Goal: Task Accomplishment & Management: Complete application form

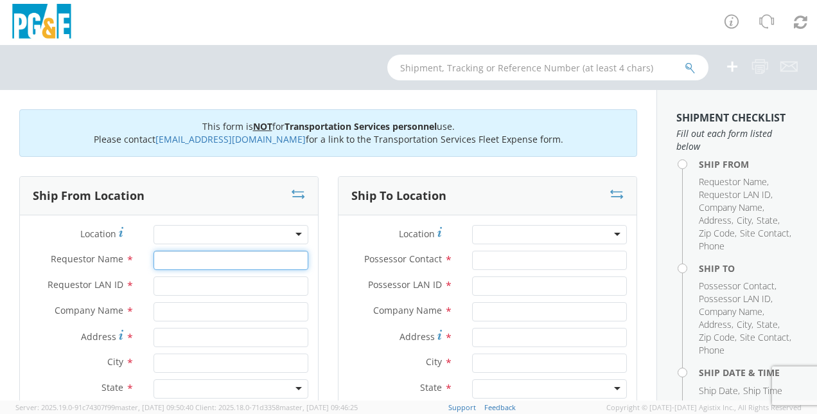
click at [246, 254] on input "Requestor Name *" at bounding box center [230, 259] width 155 height 19
type input "[PERSON_NAME]"
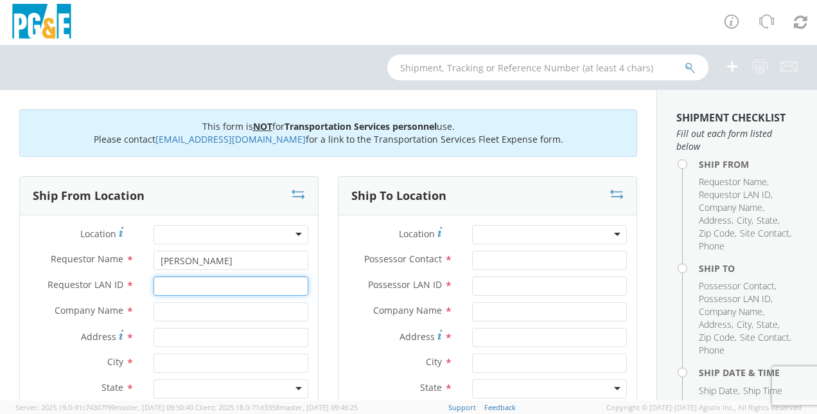
click at [245, 286] on input "Requestor LAN ID *" at bounding box center [230, 285] width 155 height 19
type input "n4re"
click at [238, 308] on input "text" at bounding box center [230, 311] width 155 height 19
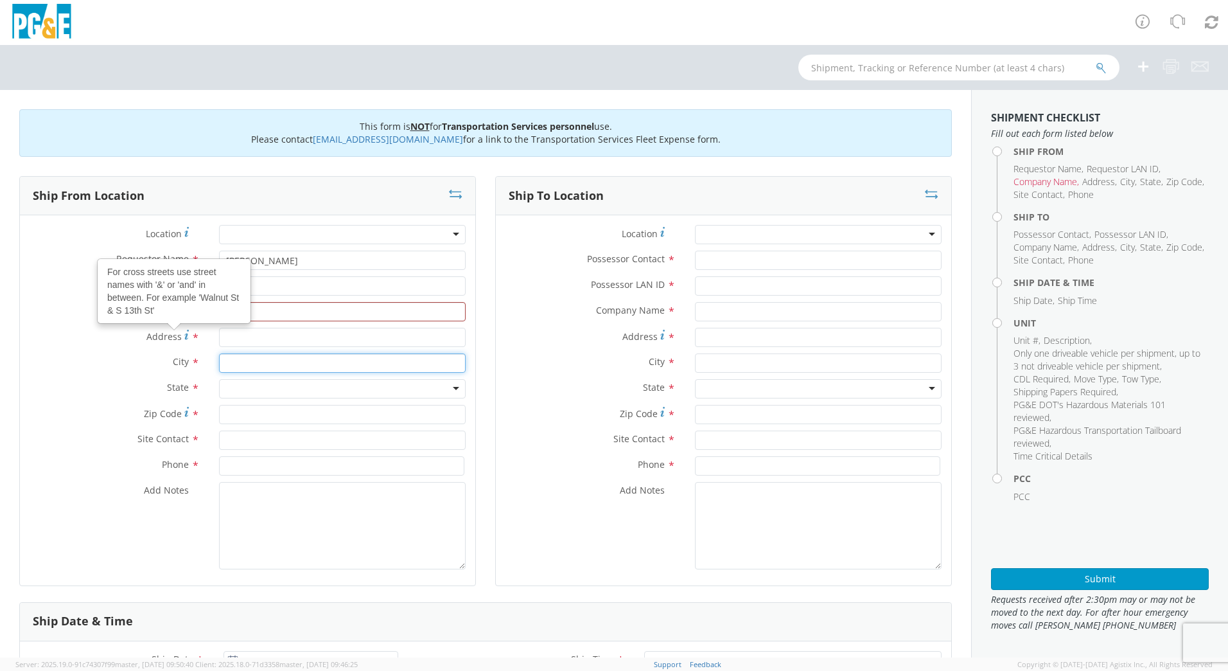
click at [290, 360] on input "text" at bounding box center [342, 362] width 247 height 19
type input "San Ra"
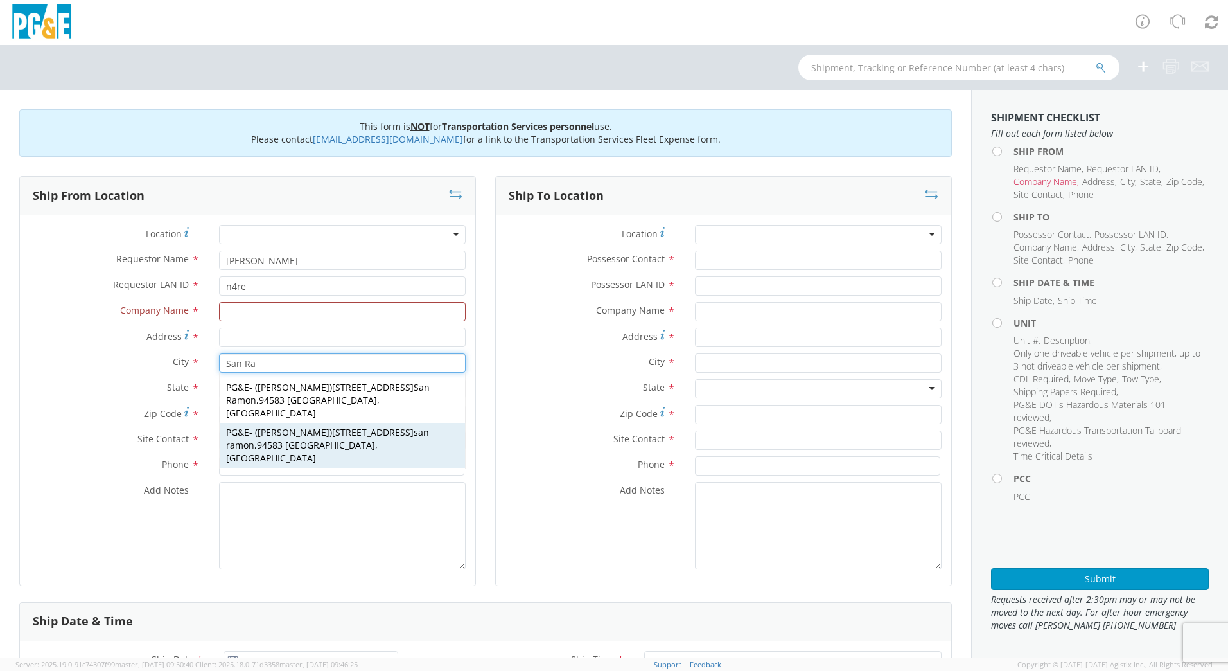
click at [331, 413] on div "PG&E - ( [PERSON_NAME] ) [STREET_ADDRESS]" at bounding box center [342, 445] width 245 height 45
type input "PG&E"
type input "[STREET_ADDRESS]"
type input "san [PERSON_NAME]"
type input "94583"
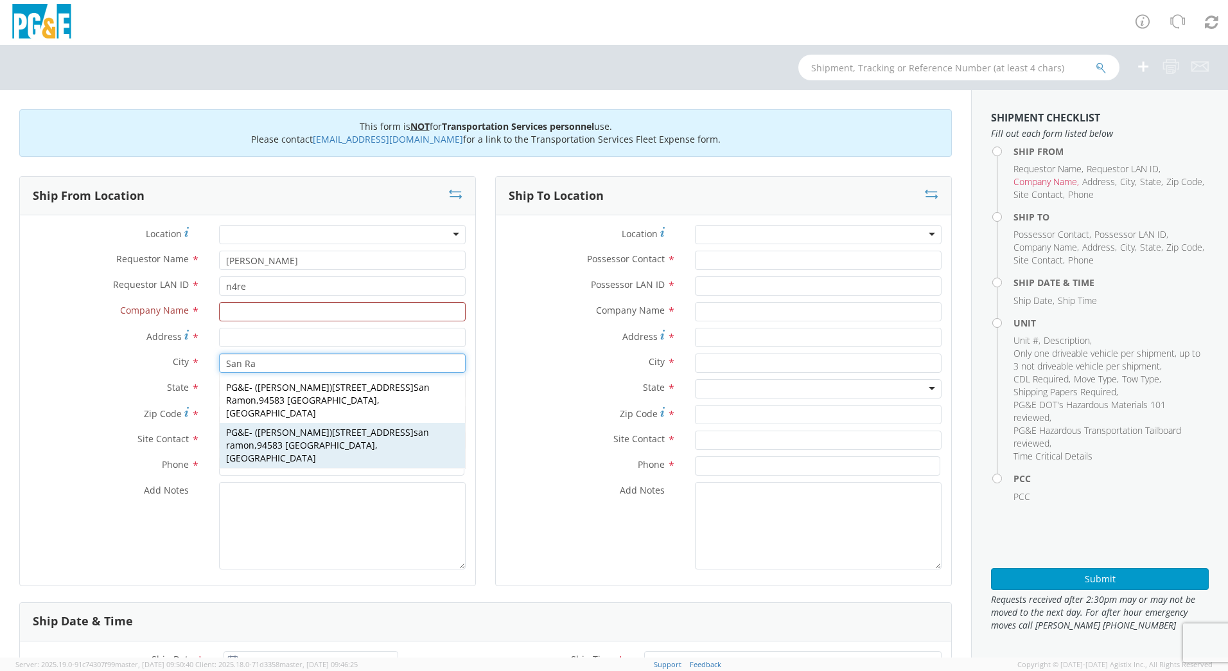
type input "[PERSON_NAME]"
type input "0000000"
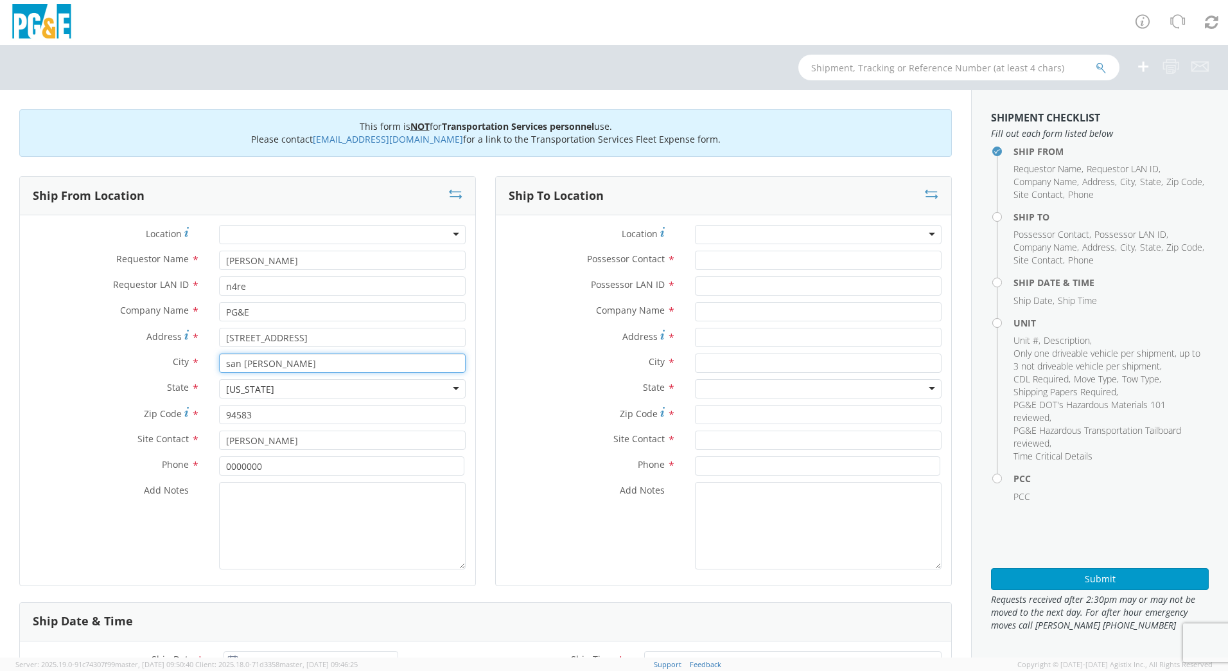
type input "san [PERSON_NAME]"
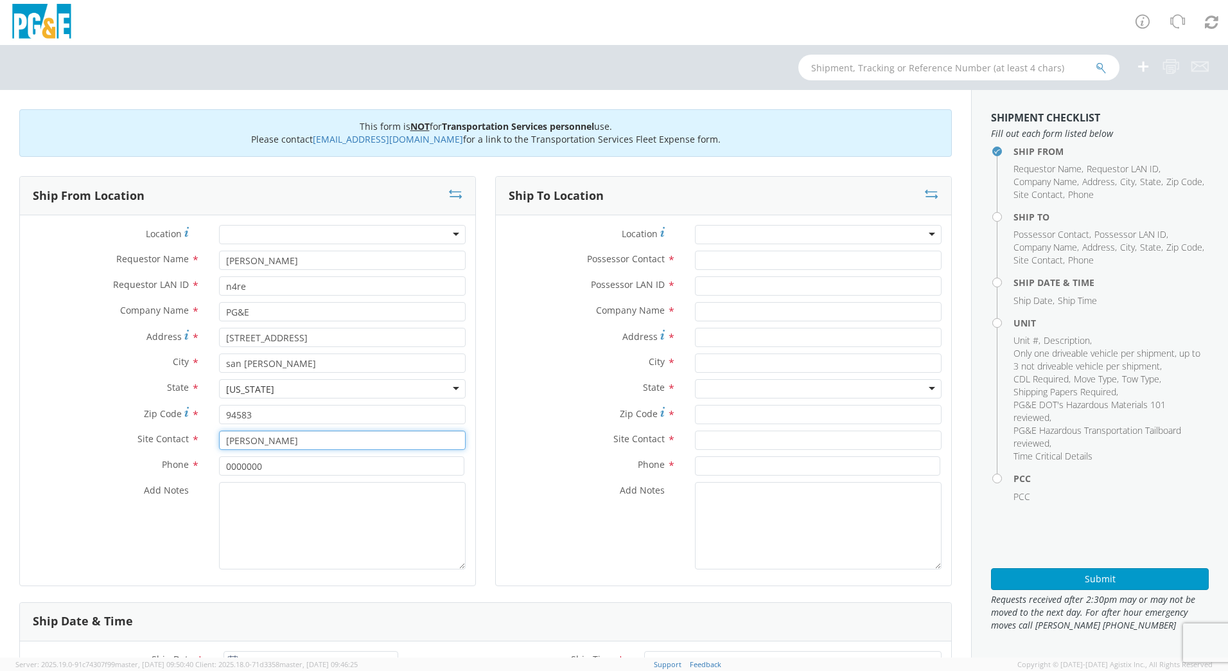
drag, startPoint x: 296, startPoint y: 441, endPoint x: 134, endPoint y: 420, distance: 163.1
click at [134, 413] on div "Location * (OBSOLETE) [PERSON_NAME] SC - GC TRAILER (OBSOLETE) [GEOGRAPHIC_DATA…" at bounding box center [247, 400] width 455 height 351
type input "[PERSON_NAME]"
click at [277, 413] on input "0000000" at bounding box center [341, 465] width 245 height 19
drag, startPoint x: 281, startPoint y: 464, endPoint x: 184, endPoint y: 462, distance: 97.0
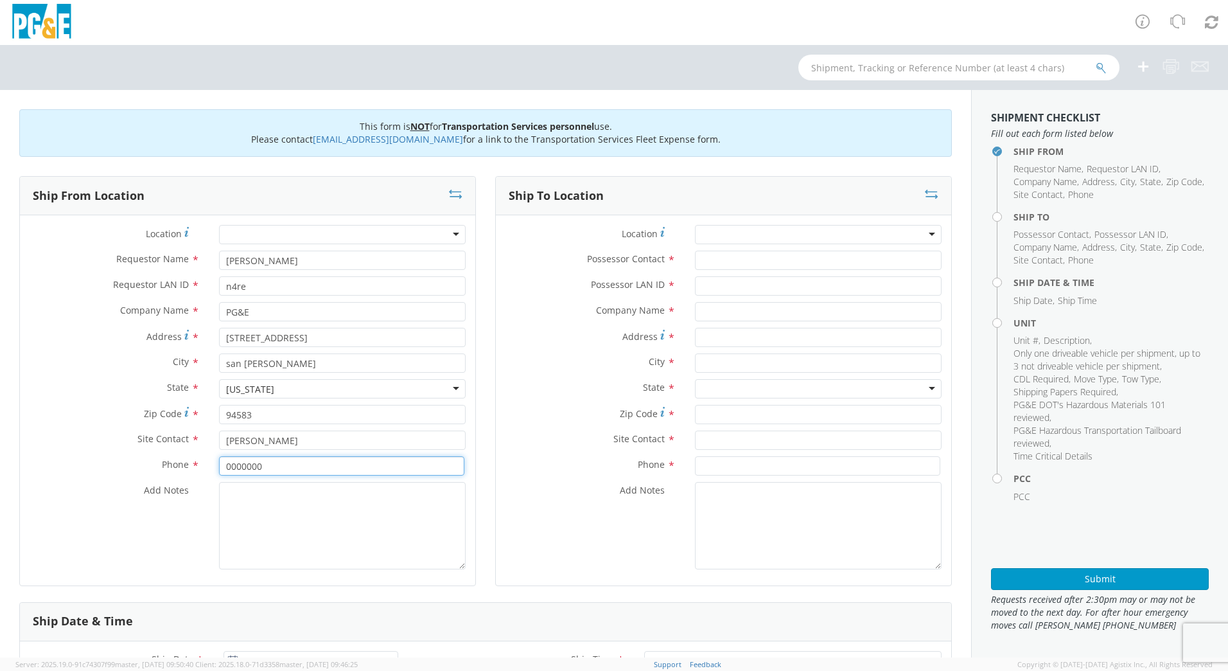
click at [184, 413] on div "Phone * 0000000" at bounding box center [247, 465] width 455 height 19
type input "[PHONE_NUMBER]"
click at [299, 413] on textarea "Add Notes *" at bounding box center [342, 525] width 247 height 87
click at [755, 262] on input "Possessor Contact *" at bounding box center [818, 259] width 247 height 19
type input "[PERSON_NAME]"
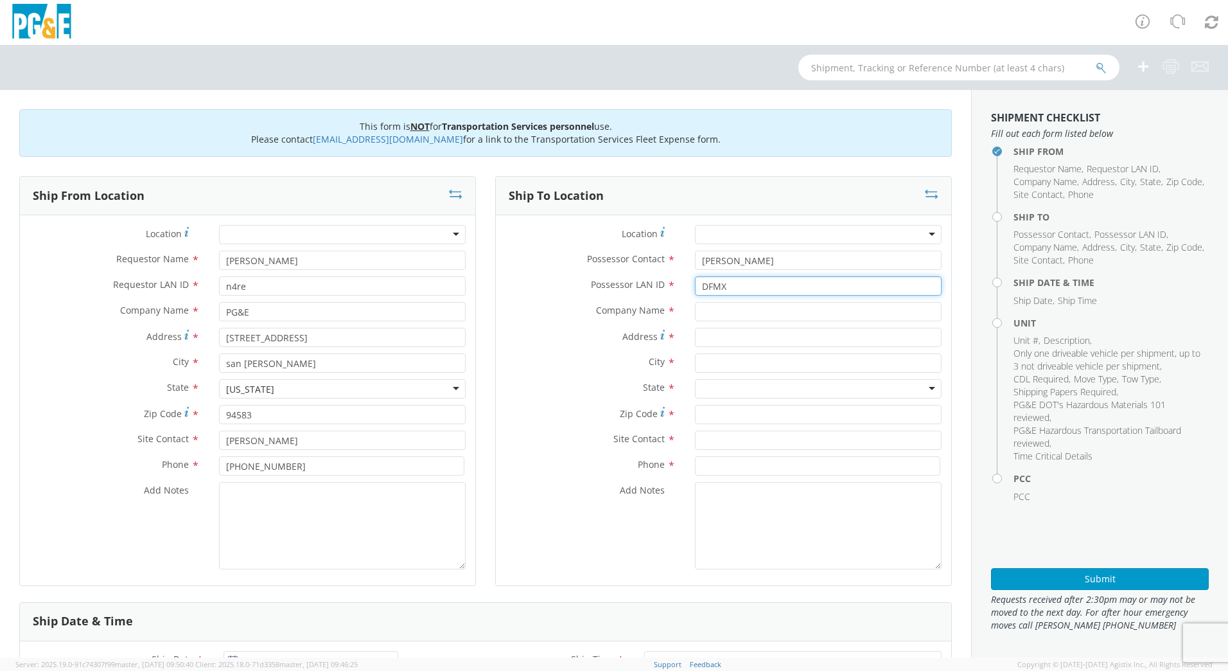
type input "DFMX"
click at [754, 371] on input "text" at bounding box center [818, 362] width 247 height 19
type input "Conc"
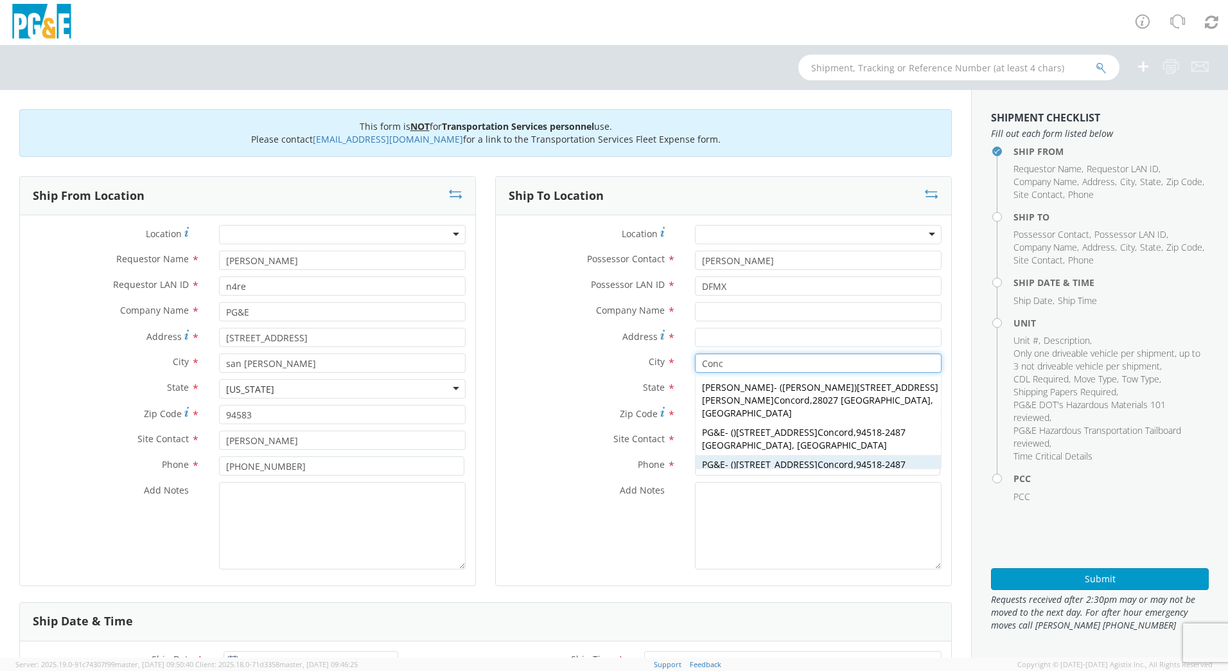
click at [784, 413] on span "[STREET_ADDRESS] ord" at bounding box center [795, 464] width 118 height 12
type input "PG&E"
type input "[STREET_ADDRESS]"
type input "[GEOGRAPHIC_DATA]"
type input "94518-2487"
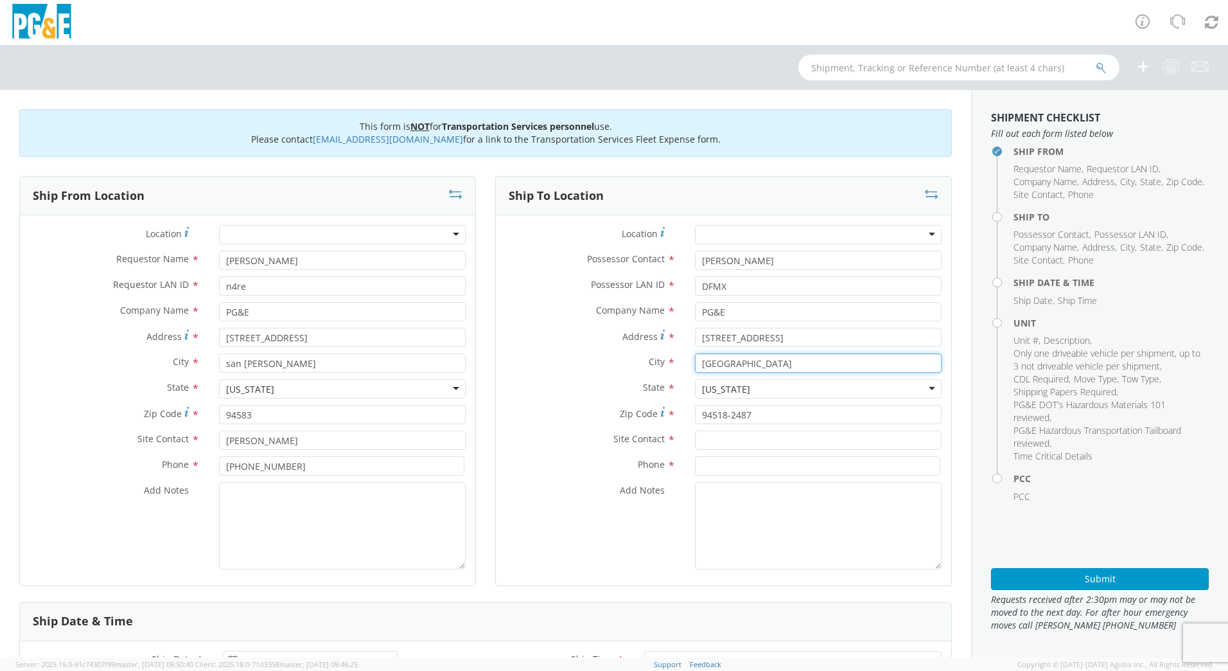
type input "[GEOGRAPHIC_DATA]"
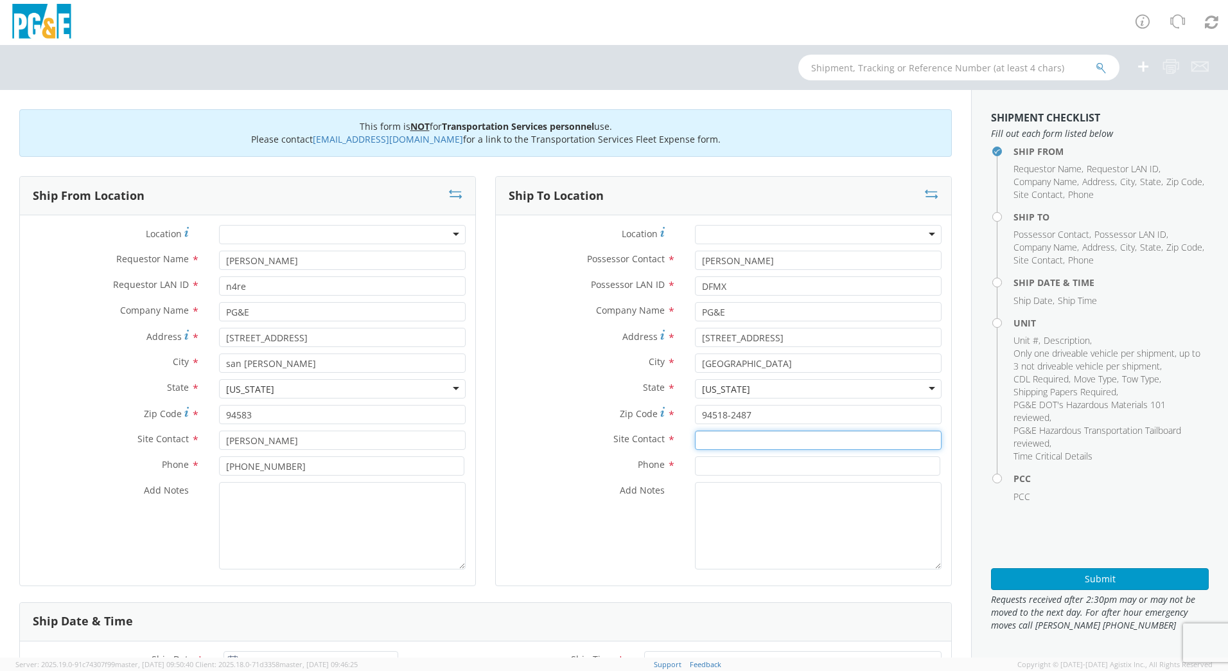
click at [751, 413] on input "text" at bounding box center [818, 439] width 247 height 19
type input "[PERSON_NAME]"
click at [758, 413] on input at bounding box center [817, 465] width 245 height 19
type input "[PHONE_NUMBER]"
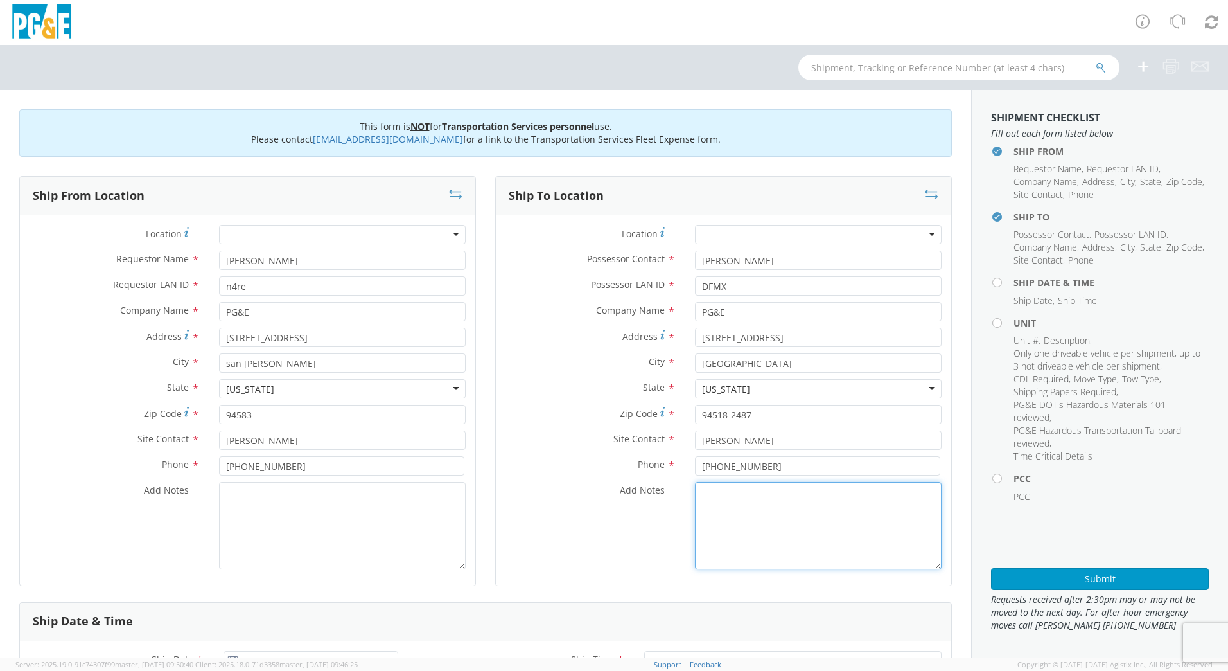
click at [769, 413] on textarea "Add Notes *" at bounding box center [818, 525] width 247 height 87
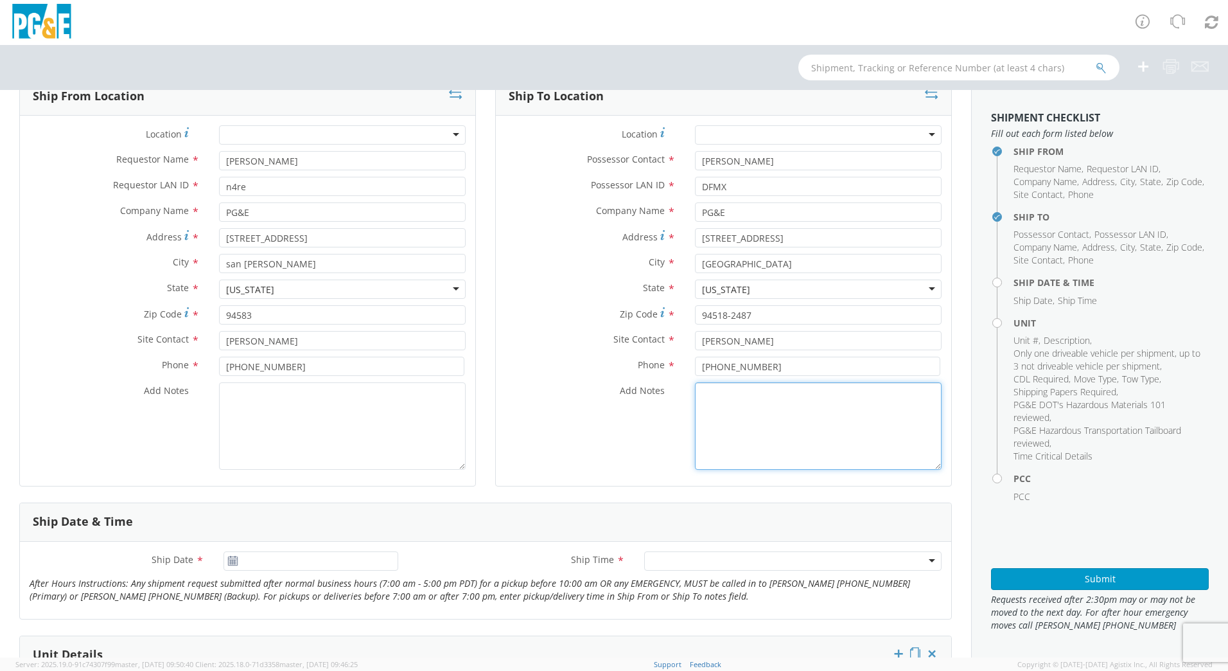
scroll to position [369, 0]
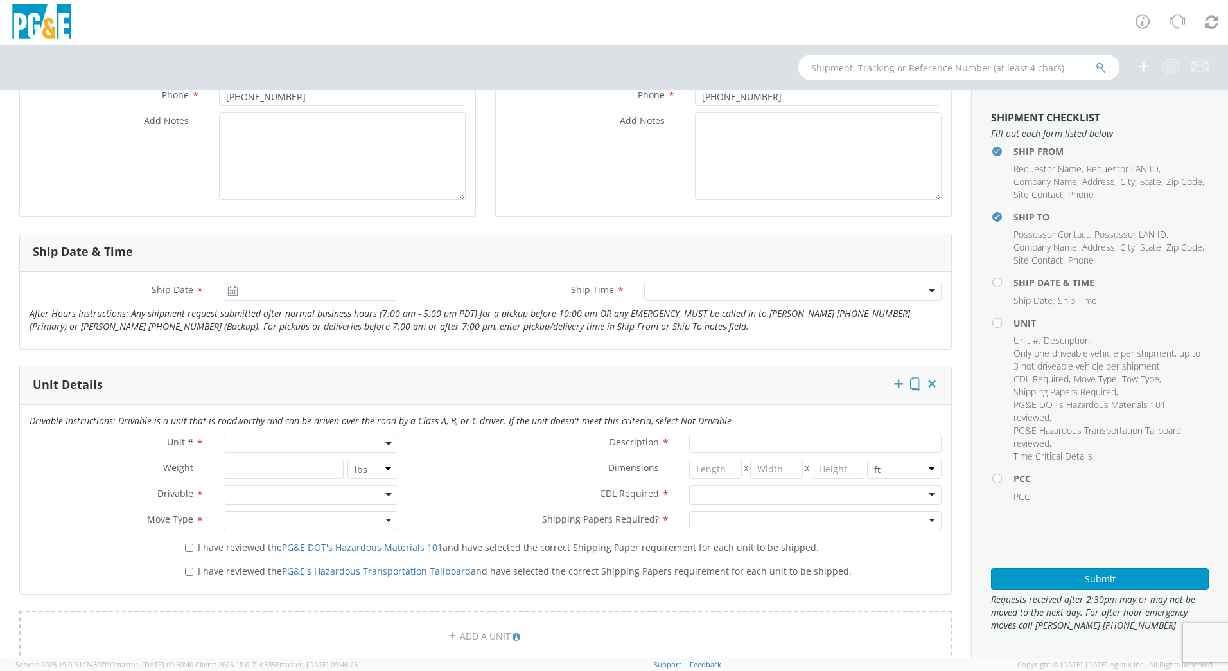
click at [234, 290] on use at bounding box center [232, 290] width 9 height 9
click at [262, 289] on input "09/16/2025" at bounding box center [311, 290] width 175 height 19
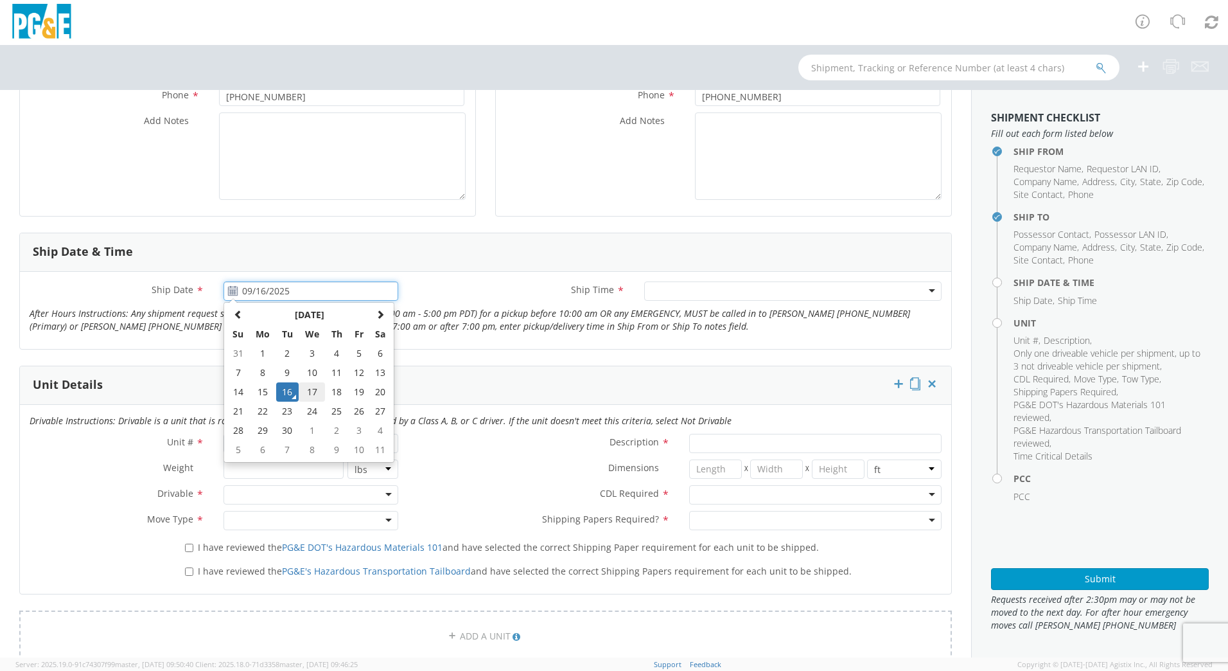
click at [312, 396] on td "17" at bounding box center [312, 391] width 27 height 19
type input "09/17/2025"
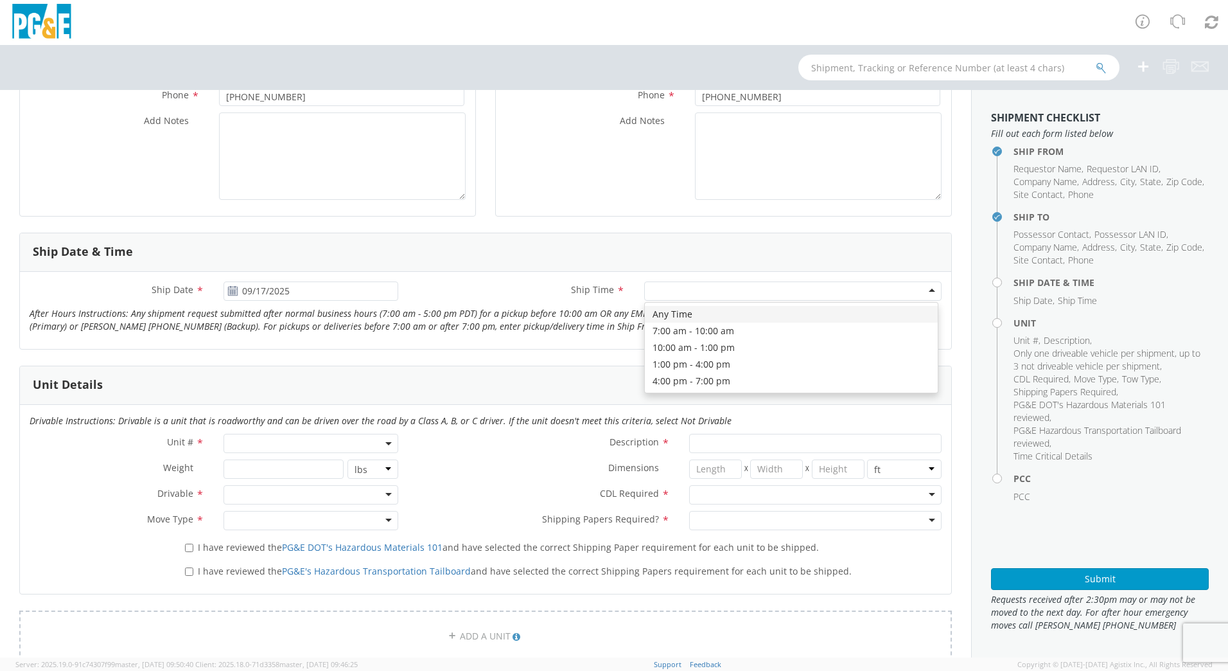
click at [816, 292] on div at bounding box center [792, 290] width 297 height 19
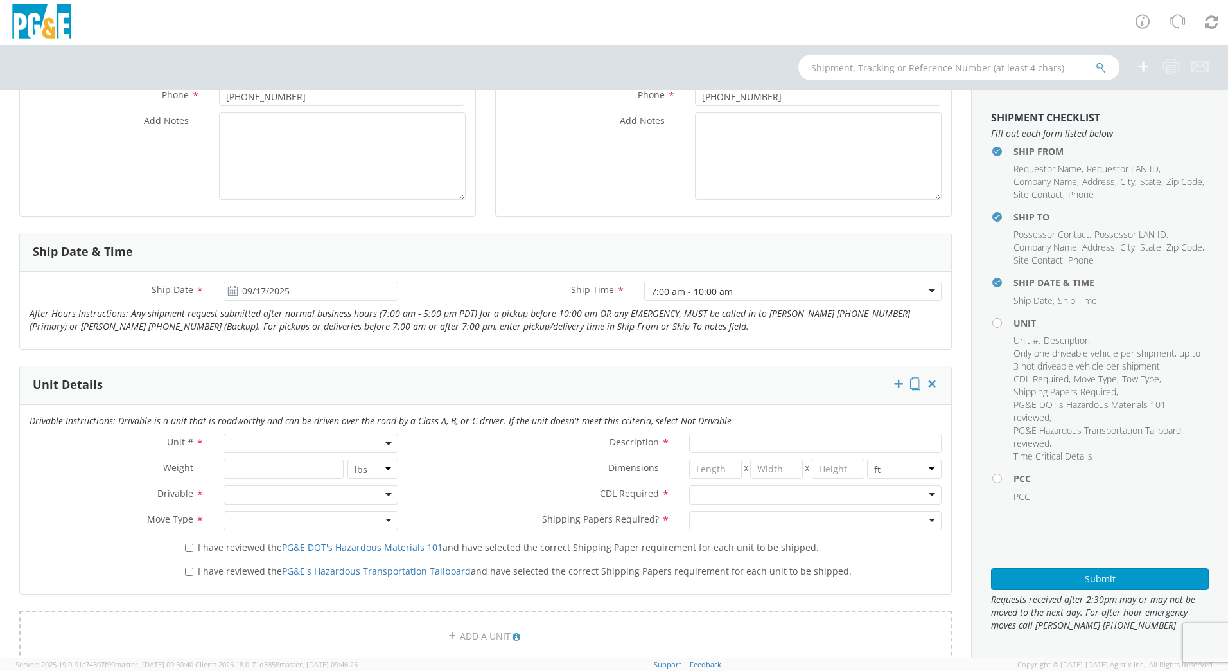
scroll to position [566, 0]
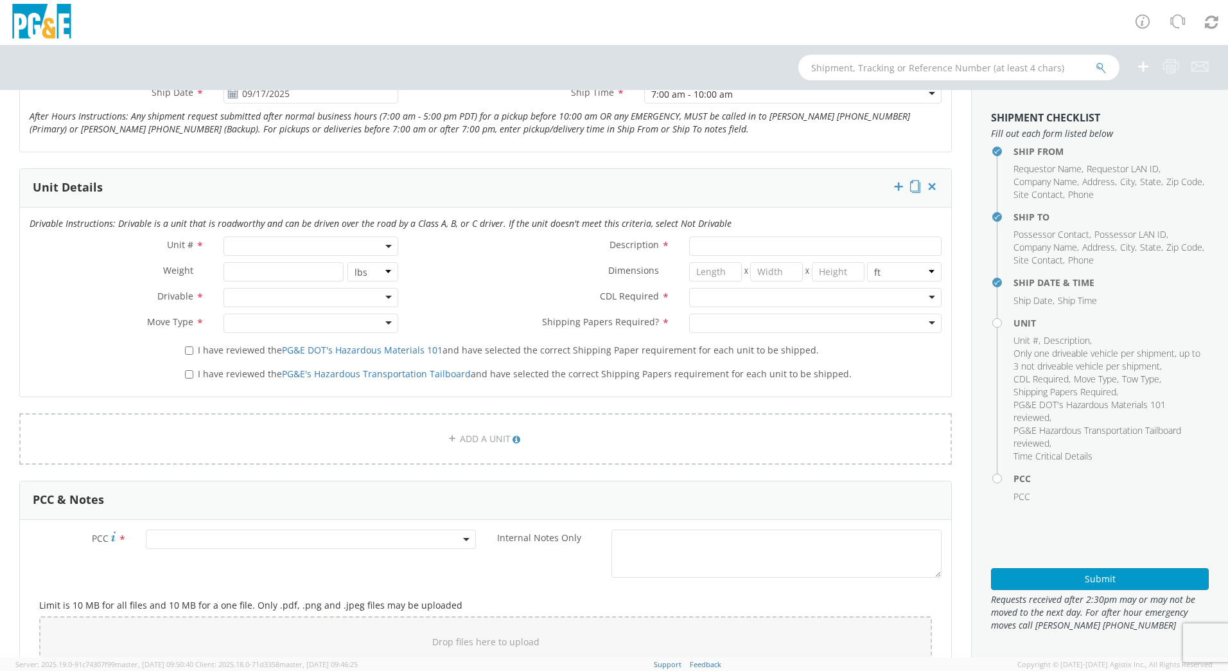
click at [294, 232] on div "Drivable Instructions: Drivable is a unit that is roadworthy and can be driven …" at bounding box center [485, 226] width 931 height 19
click at [303, 251] on span at bounding box center [311, 245] width 175 height 19
click at [299, 272] on input "search" at bounding box center [310, 267] width 166 height 19
click at [308, 262] on input "search" at bounding box center [310, 267] width 166 height 19
click at [307, 250] on span at bounding box center [311, 245] width 175 height 19
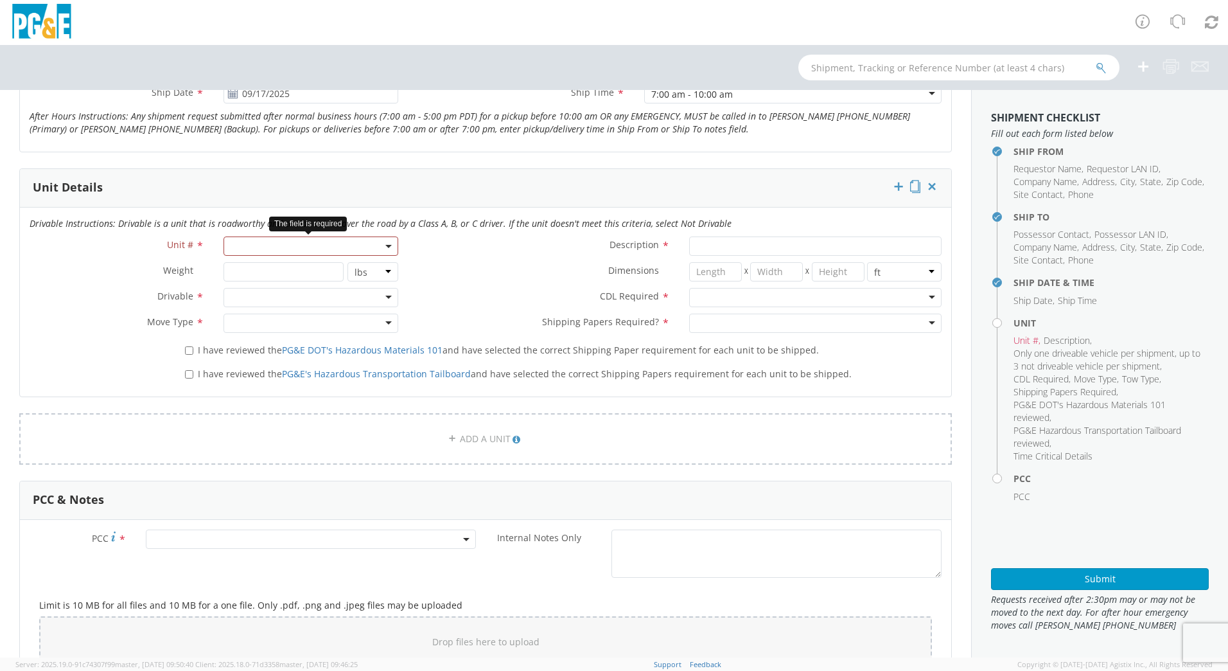
click at [297, 249] on span at bounding box center [311, 245] width 175 height 19
click at [290, 270] on input "search" at bounding box center [310, 267] width 166 height 19
type input "B31400"
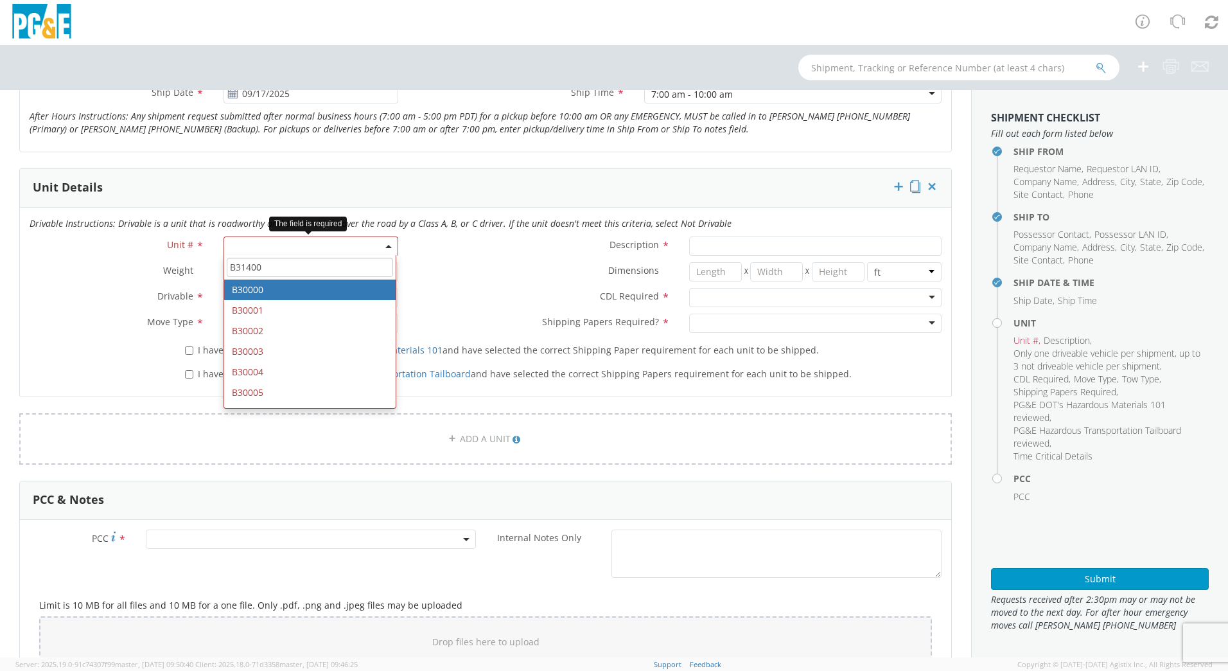
click at [308, 267] on input "B31400" at bounding box center [310, 267] width 166 height 19
